Goal: Check status: Check status

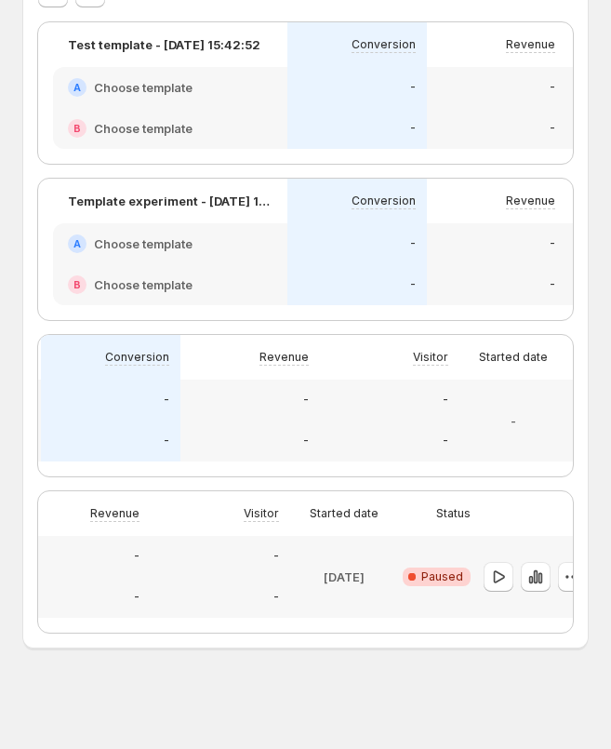
scroll to position [0, 461]
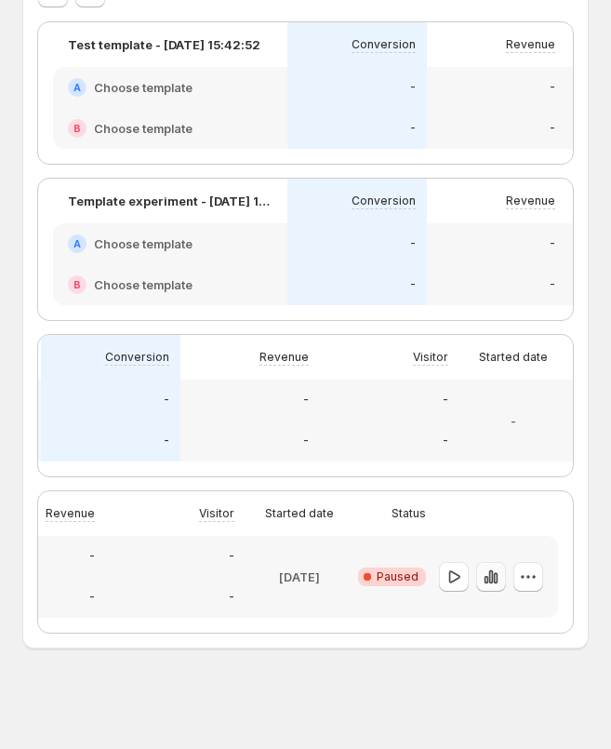
click at [492, 586] on button "button" at bounding box center [491, 577] width 30 height 30
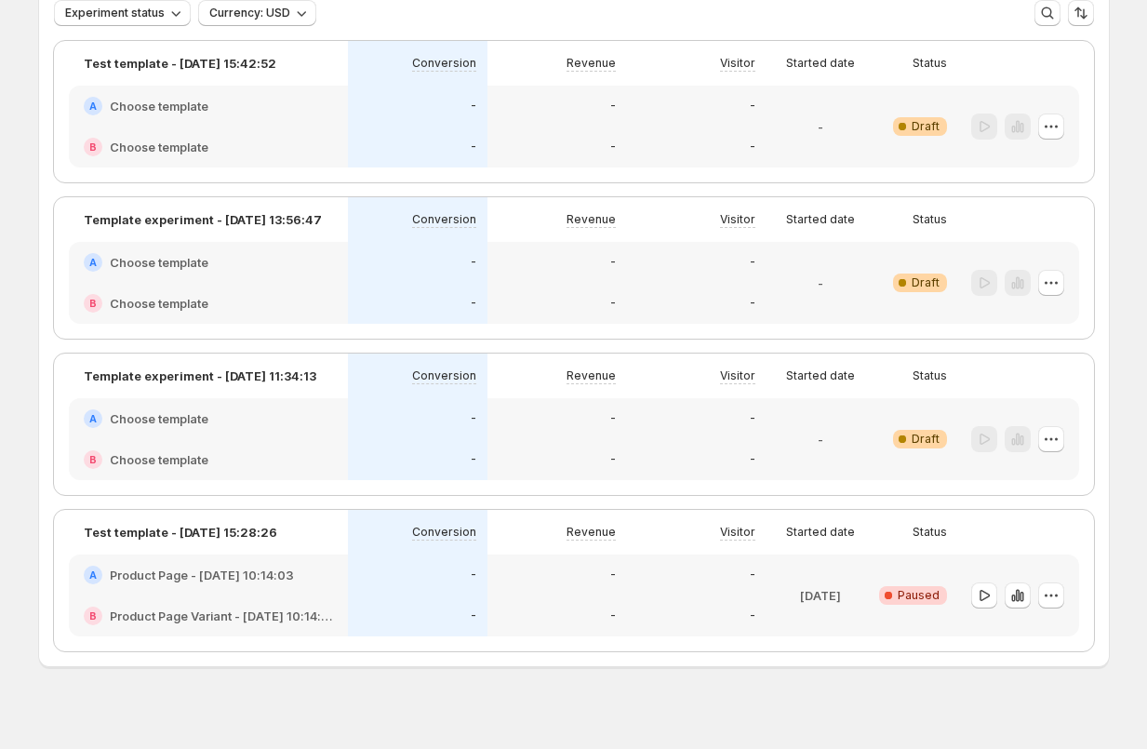
scroll to position [146, 0]
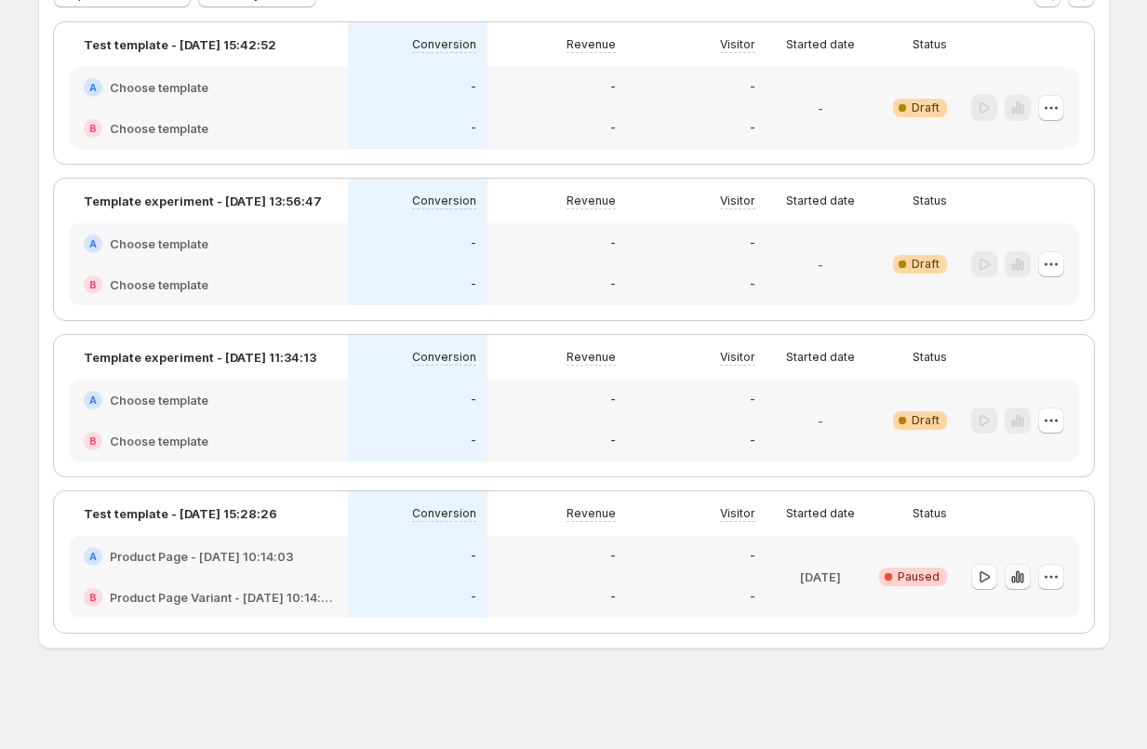
click at [610, 584] on icon "button" at bounding box center [1018, 577] width 19 height 19
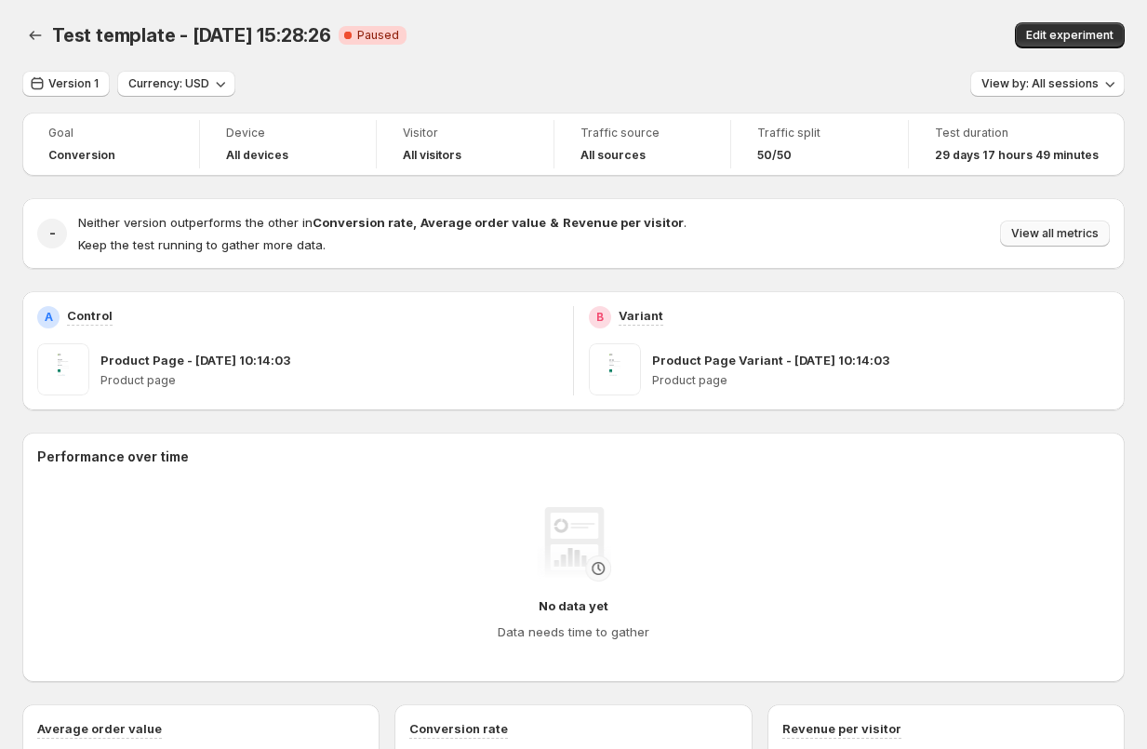
click at [610, 233] on span "View all metrics" at bounding box center [1055, 233] width 87 height 15
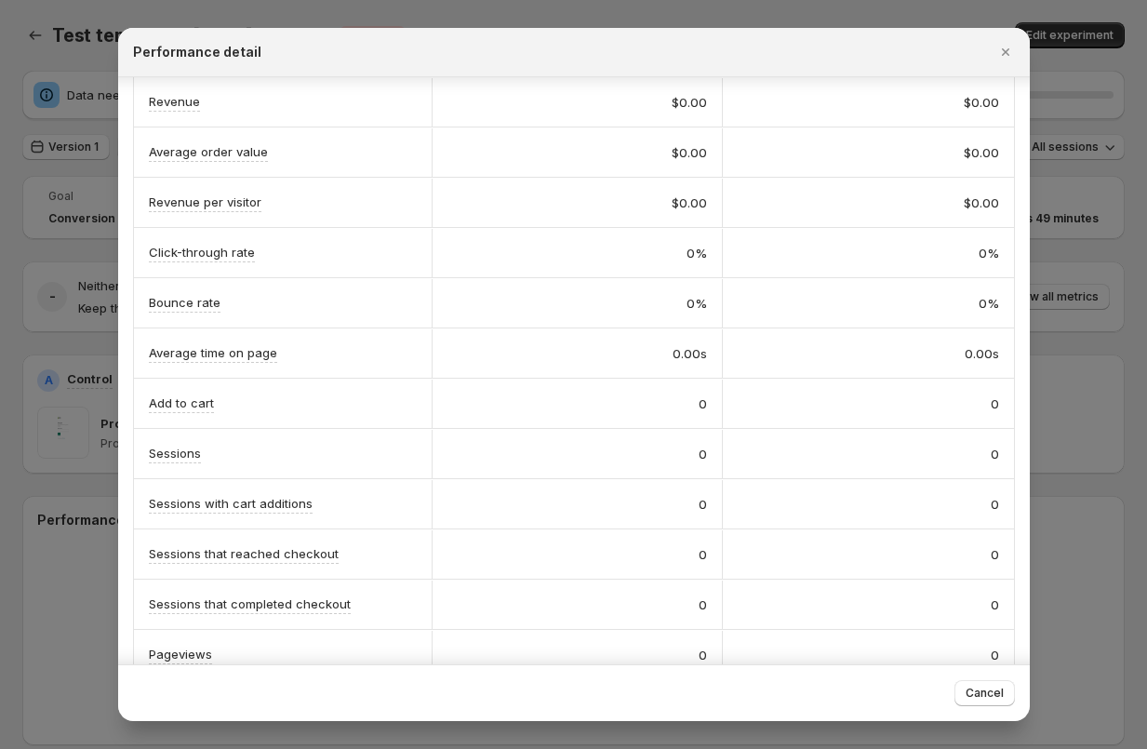
scroll to position [247, 0]
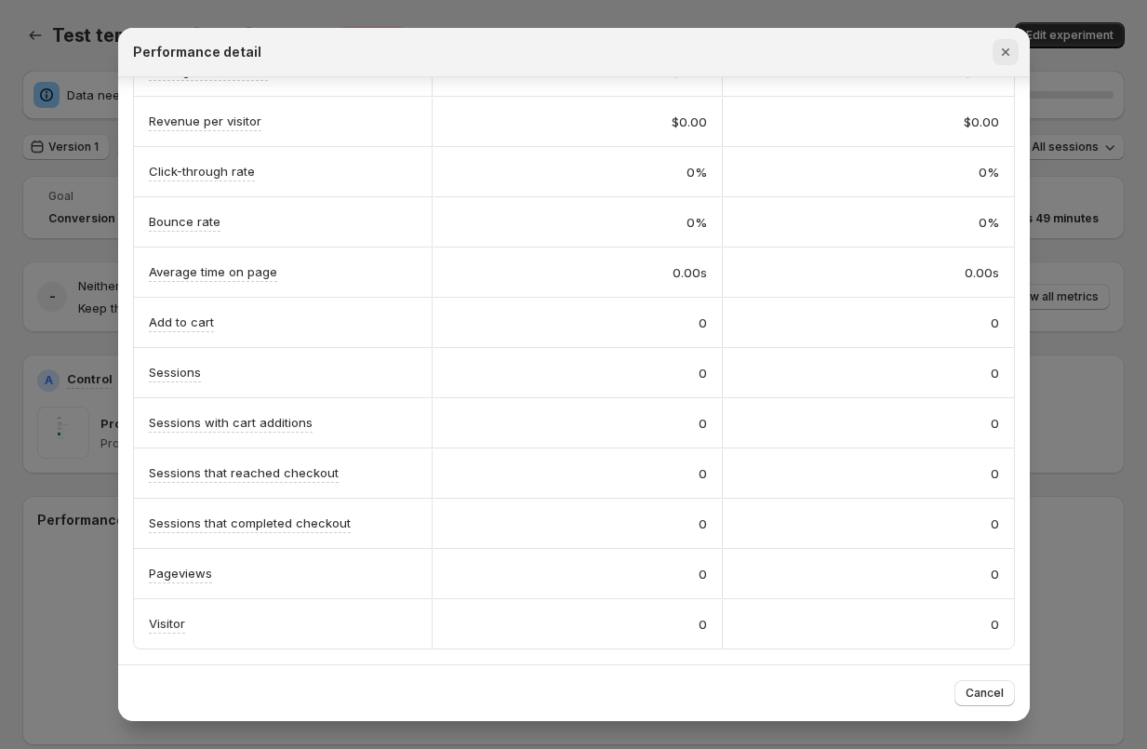
click at [610, 55] on icon "Close" at bounding box center [1006, 52] width 19 height 19
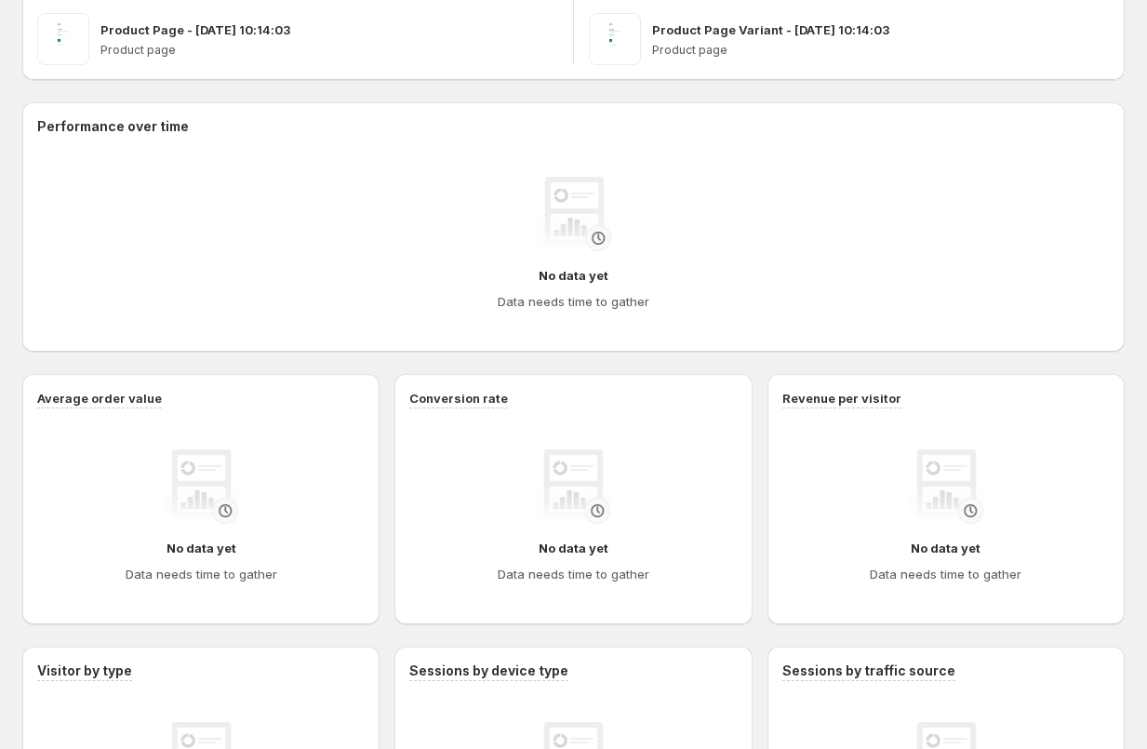
scroll to position [414, 0]
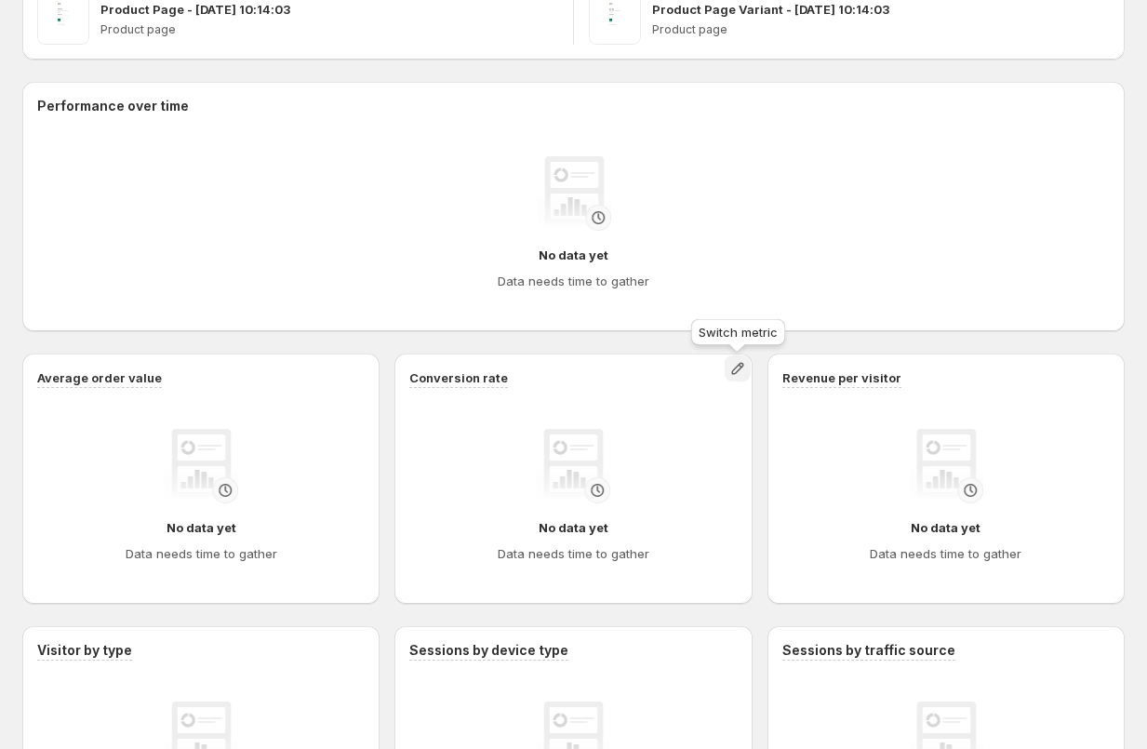
click at [610, 375] on icon "button" at bounding box center [738, 368] width 19 height 19
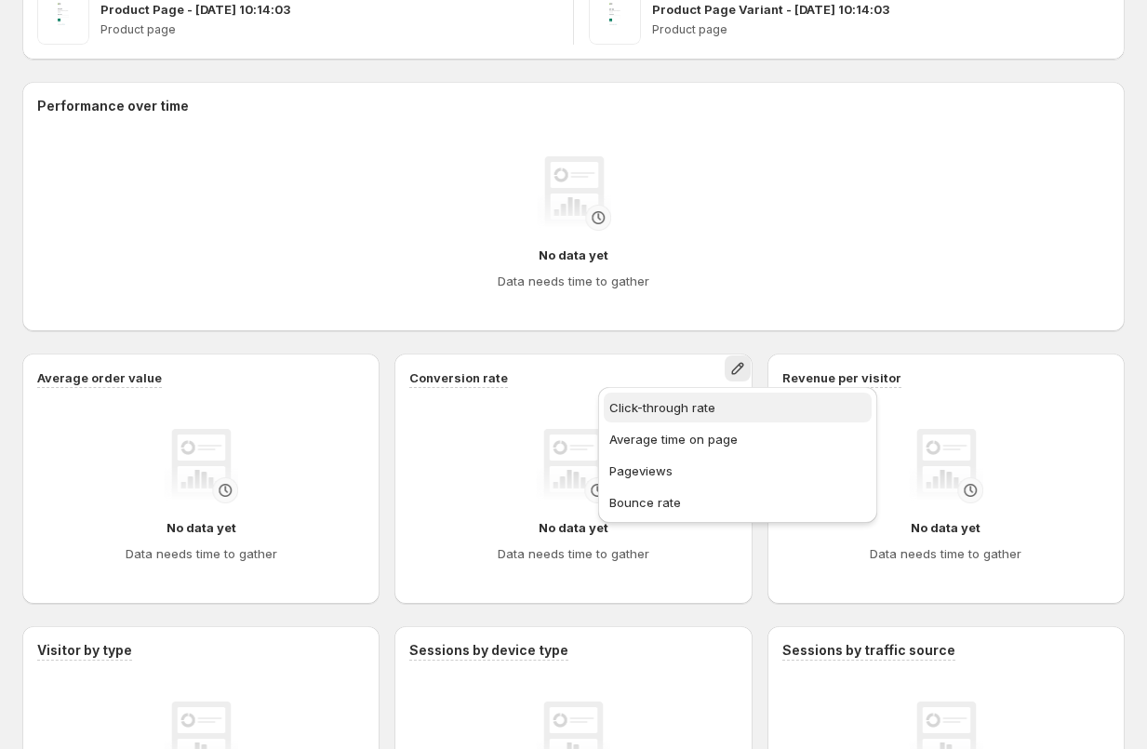
click at [610, 406] on span "Click-through rate" at bounding box center [663, 407] width 106 height 15
